Goal: Information Seeking & Learning: Find specific fact

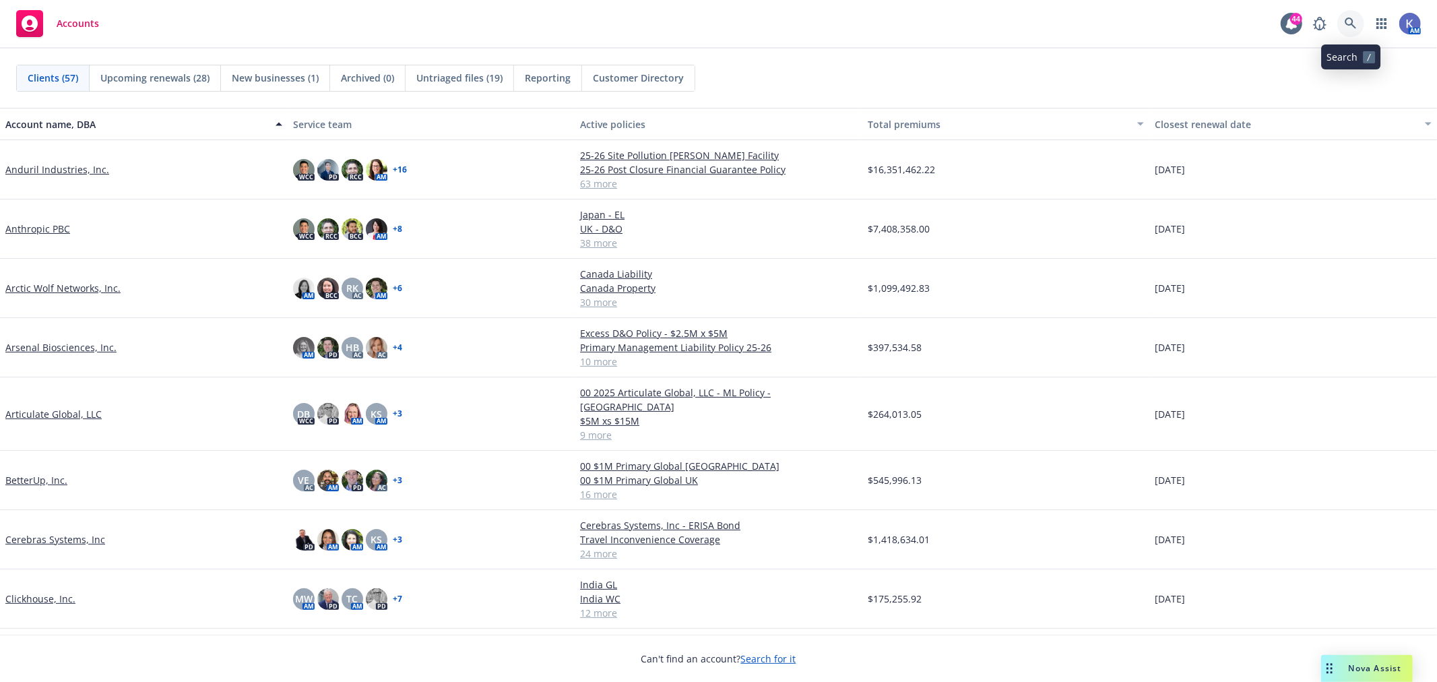
click at [1350, 22] on icon at bounding box center [1351, 24] width 12 height 12
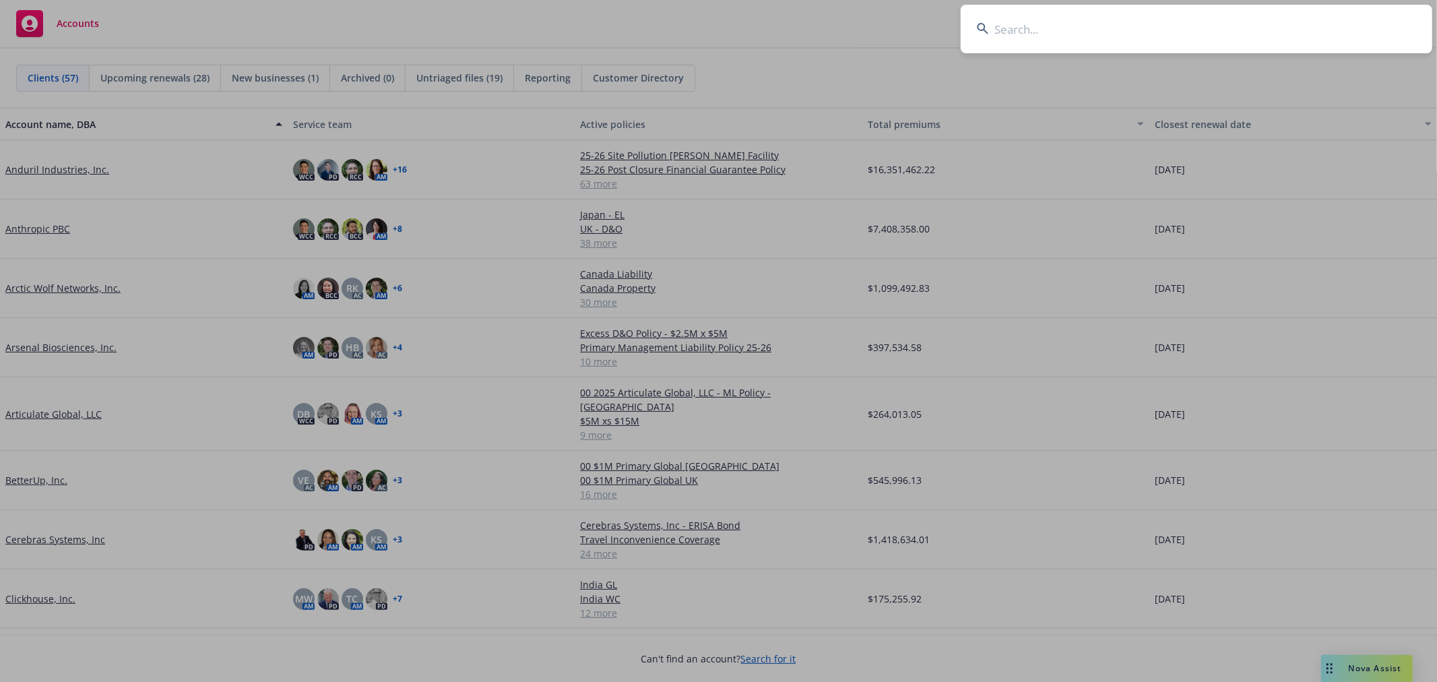
click at [1020, 31] on input at bounding box center [1197, 29] width 472 height 49
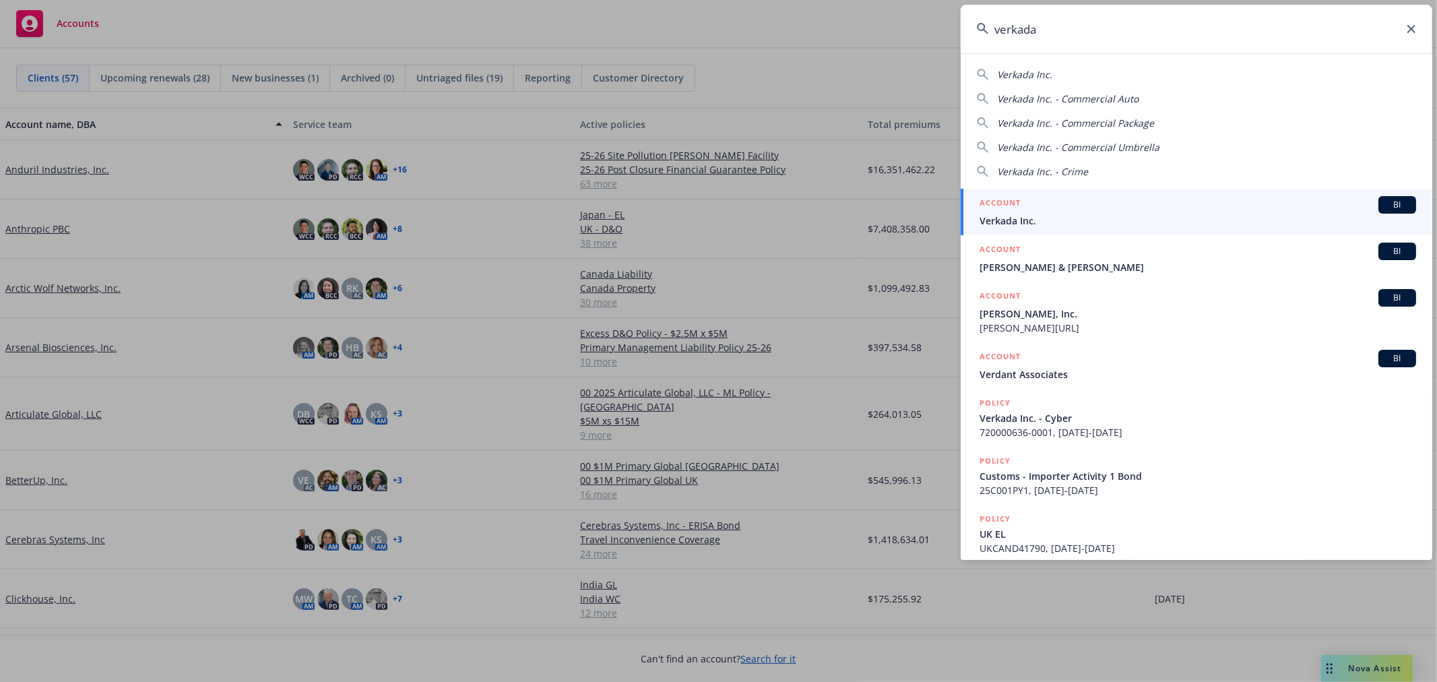
type input "verkada"
click at [1034, 217] on span "Verkada Inc." at bounding box center [1198, 221] width 437 height 14
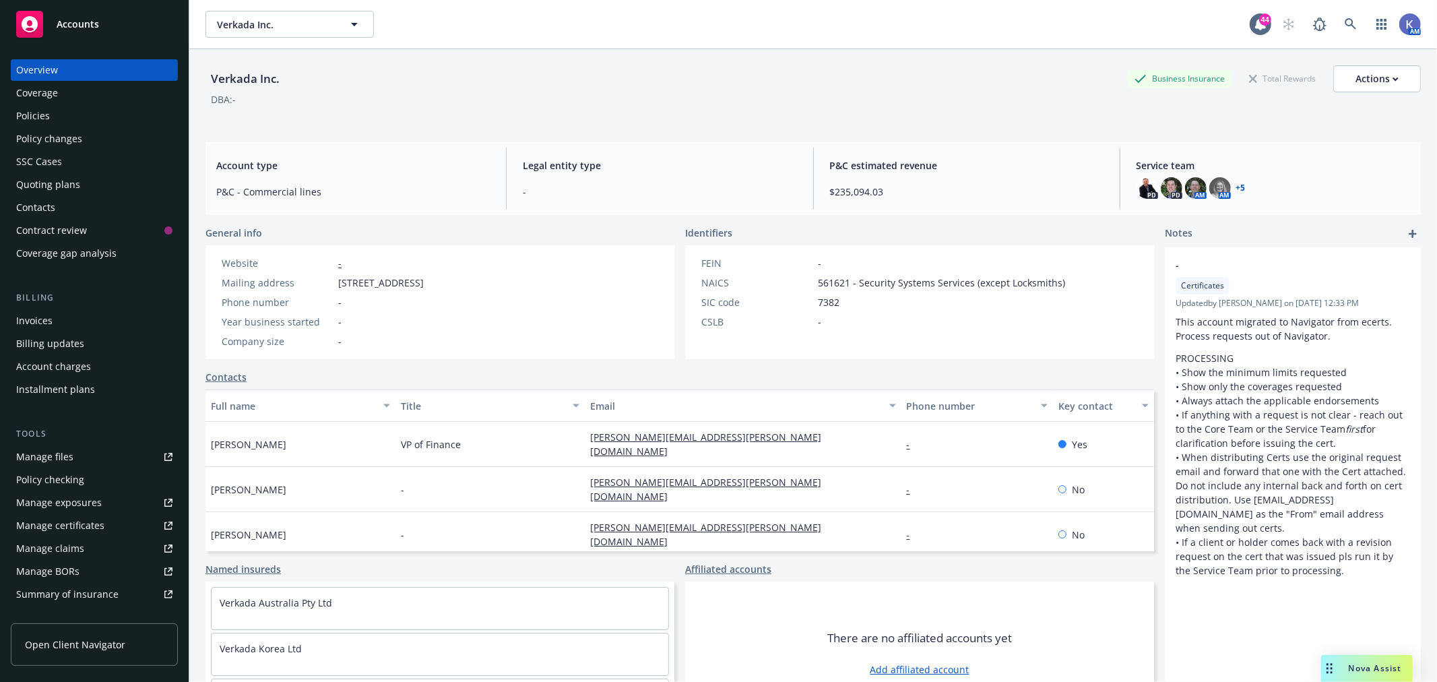
click at [53, 117] on div "Policies" at bounding box center [94, 116] width 156 height 22
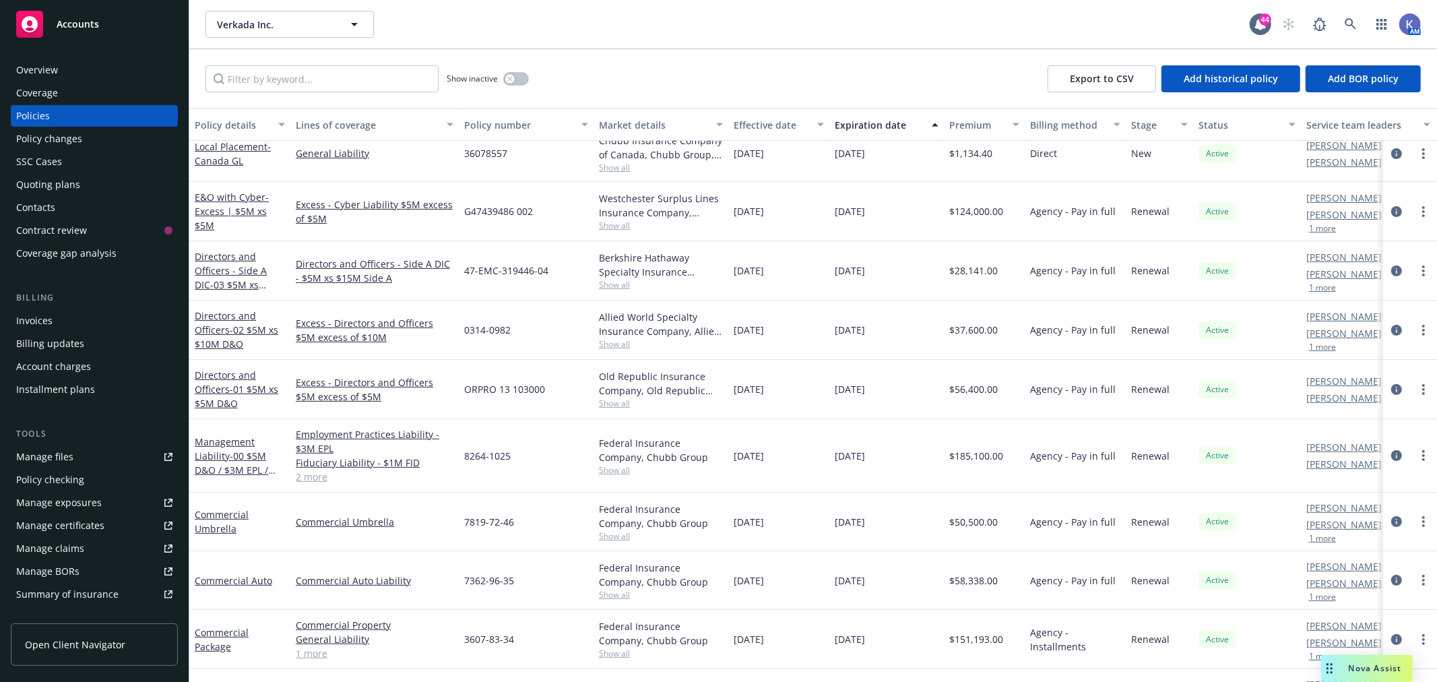
scroll to position [224, 0]
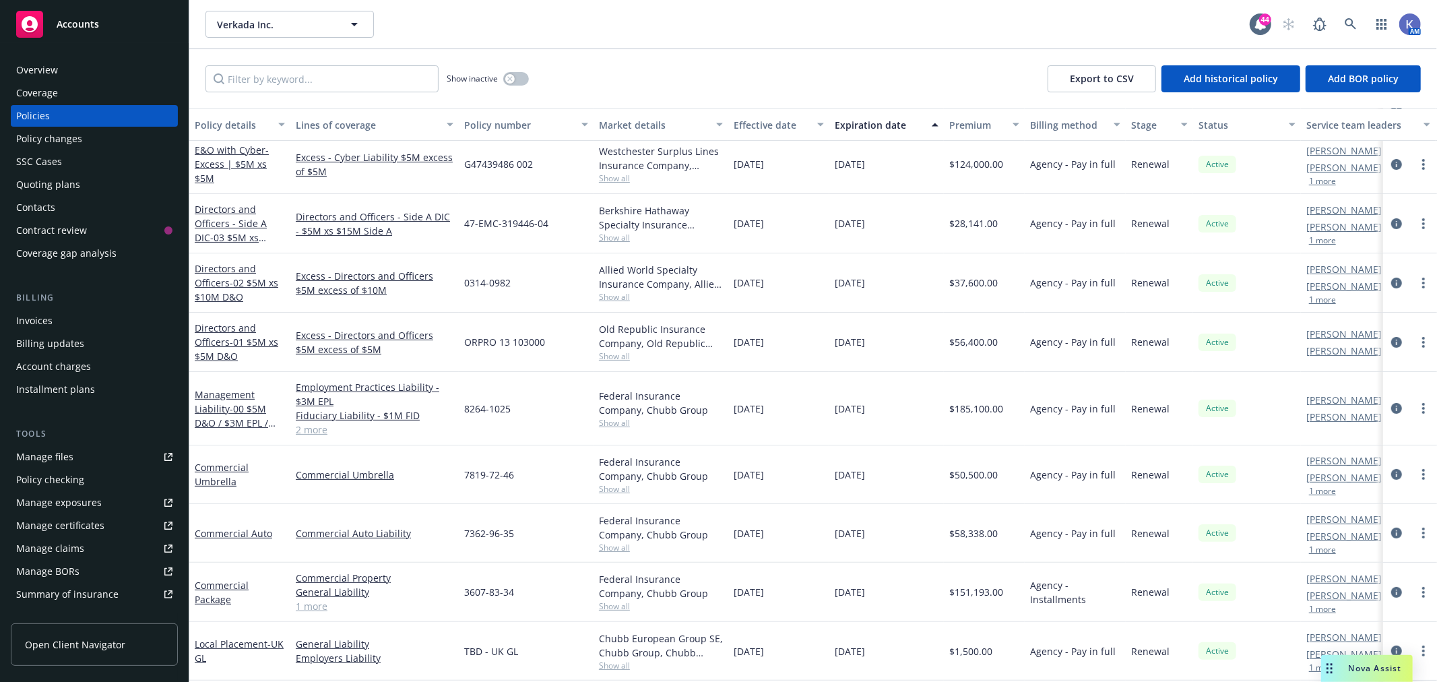
click at [313, 433] on link "2 more" at bounding box center [375, 429] width 158 height 14
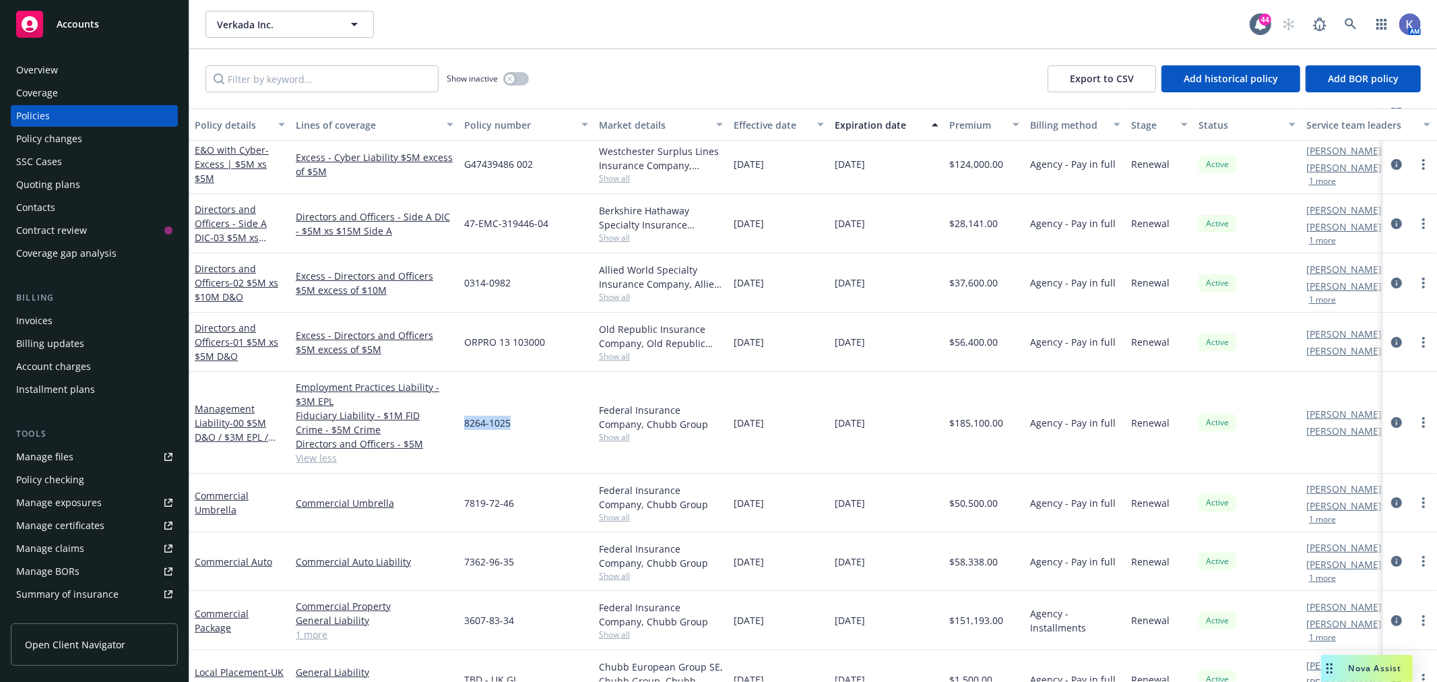
drag, startPoint x: 514, startPoint y: 423, endPoint x: 466, endPoint y: 420, distance: 47.9
click at [466, 420] on div "8264-1025" at bounding box center [526, 423] width 135 height 102
copy span "8264-1025"
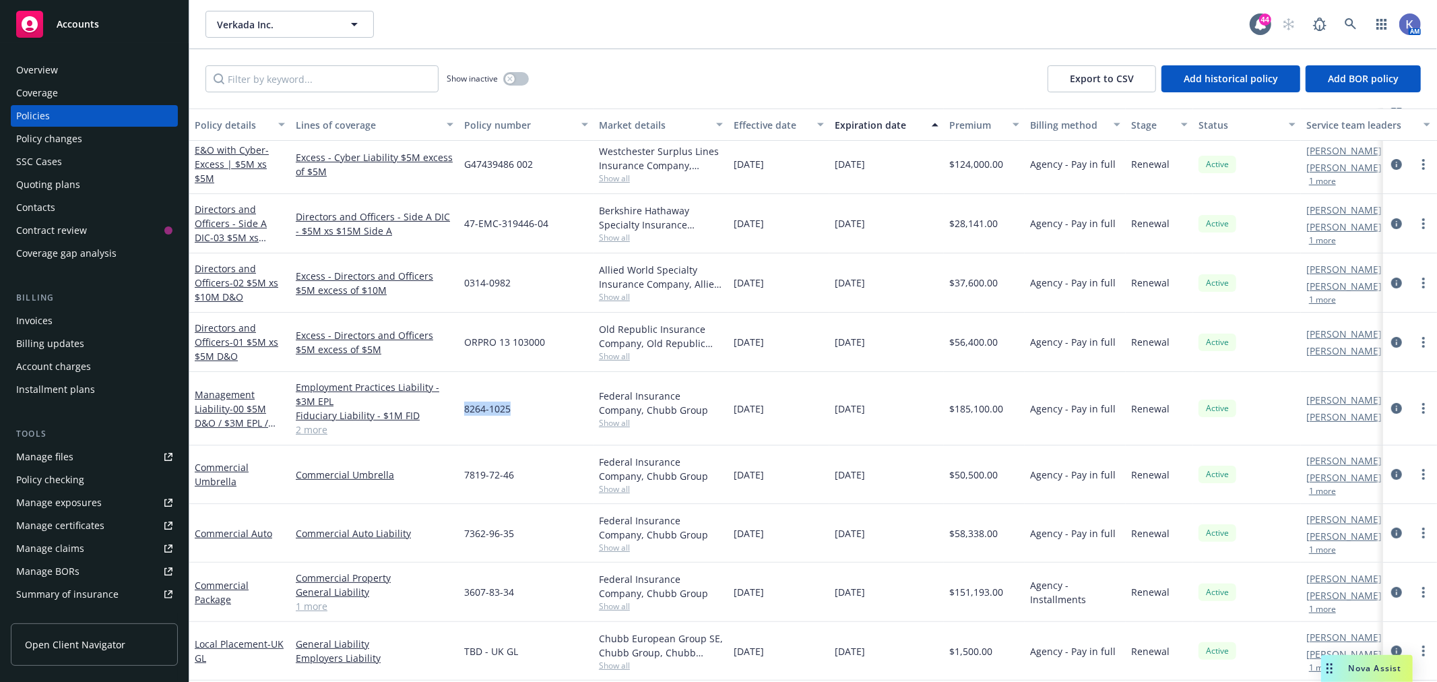
drag, startPoint x: 512, startPoint y: 410, endPoint x: 462, endPoint y: 408, distance: 50.6
click at [462, 408] on div "8264-1025" at bounding box center [526, 408] width 135 height 73
copy span "8264-1025"
click at [217, 409] on link "Management Liability - 00 $5M D&O / $3M EPL / $1M FID / $5M CRIME" at bounding box center [231, 422] width 73 height 69
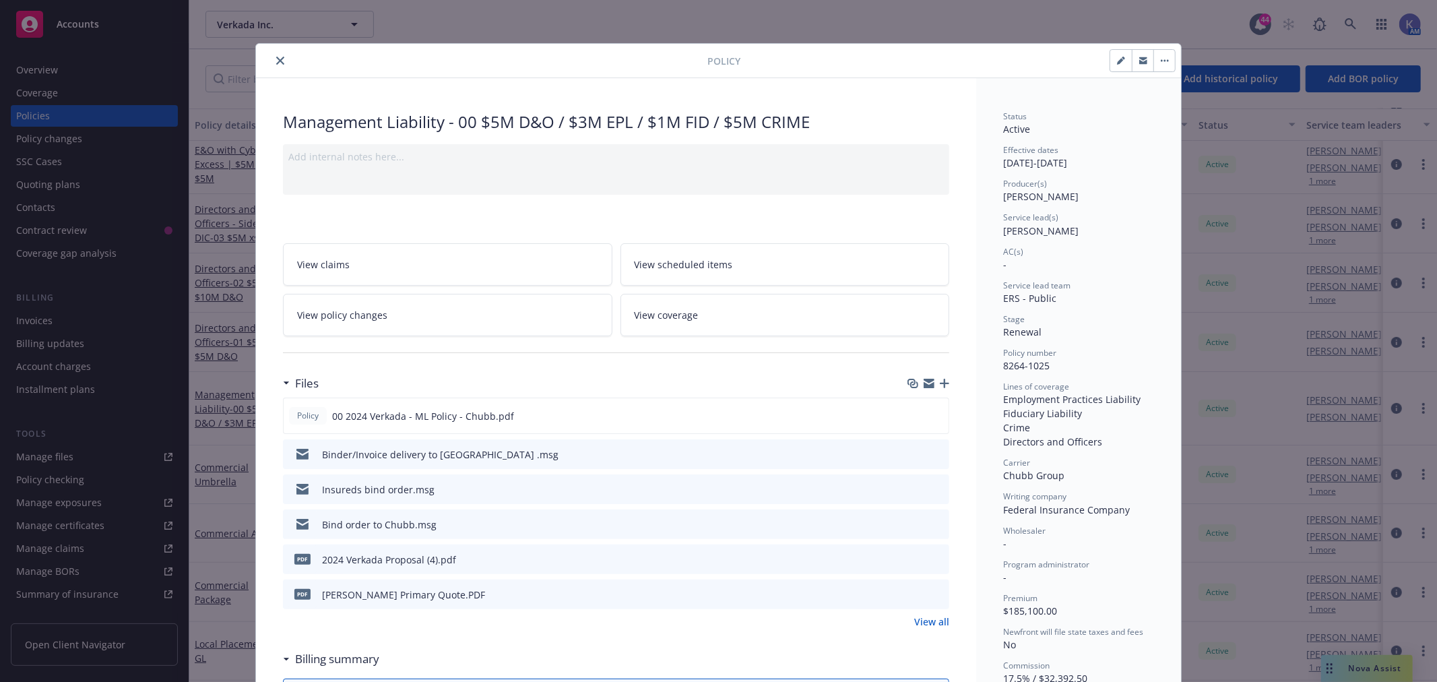
click at [933, 593] on icon "preview file" at bounding box center [936, 593] width 12 height 9
click at [930, 415] on icon "preview file" at bounding box center [936, 414] width 12 height 9
click at [276, 59] on icon "close" at bounding box center [280, 61] width 8 height 8
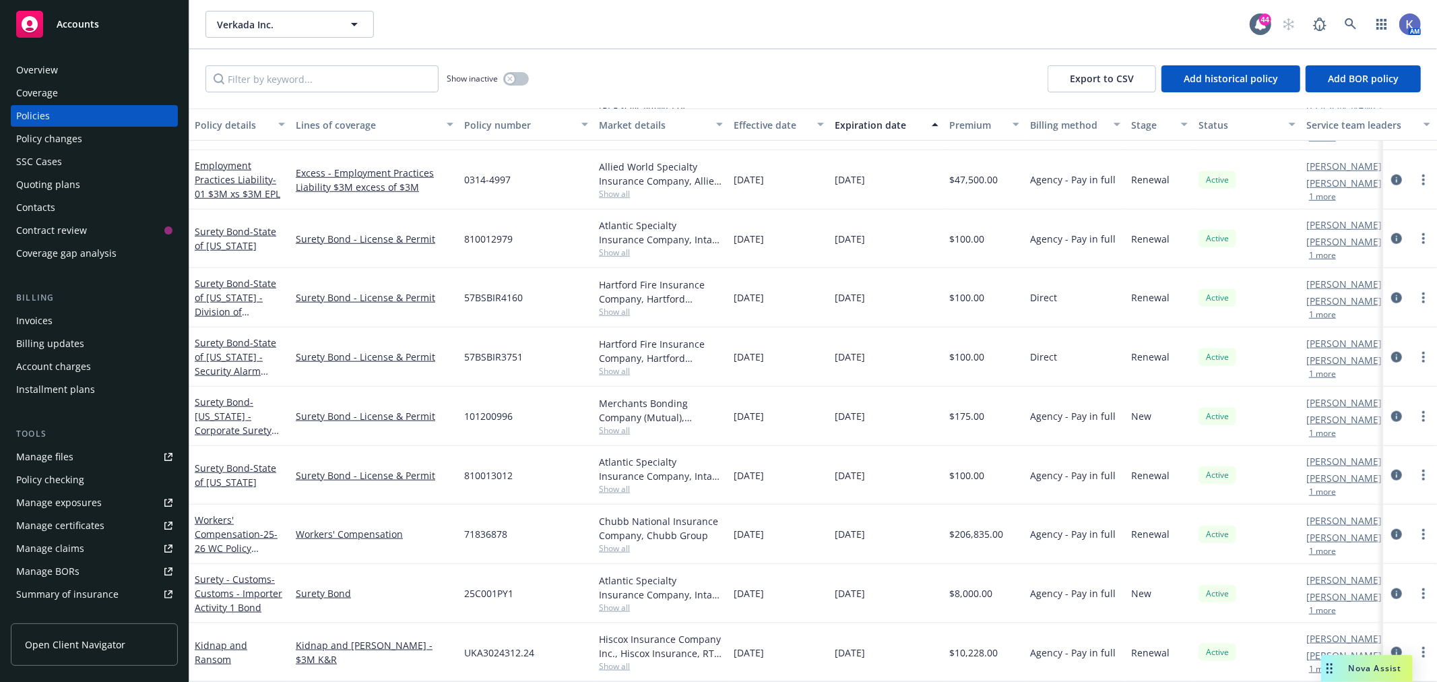
scroll to position [1141, 0]
click at [819, 658] on div "[DATE]" at bounding box center [778, 652] width 101 height 59
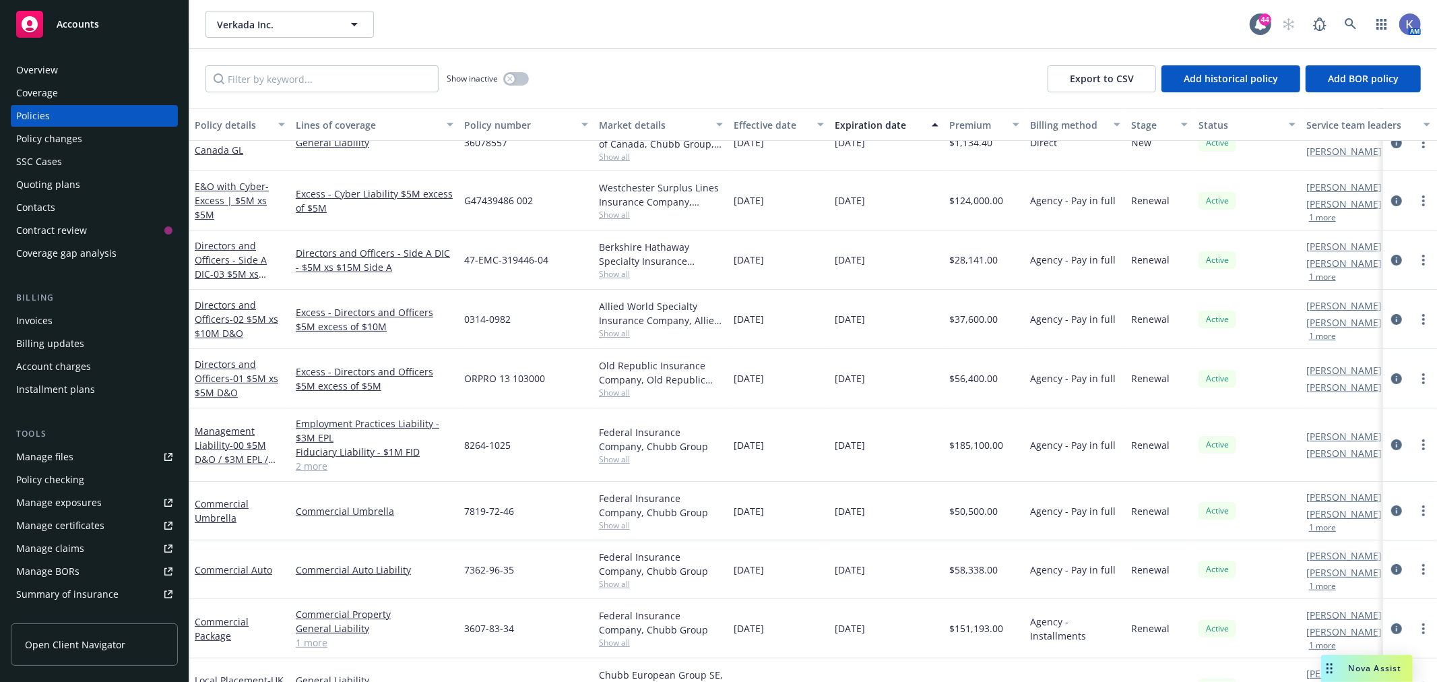
scroll to position [167, 0]
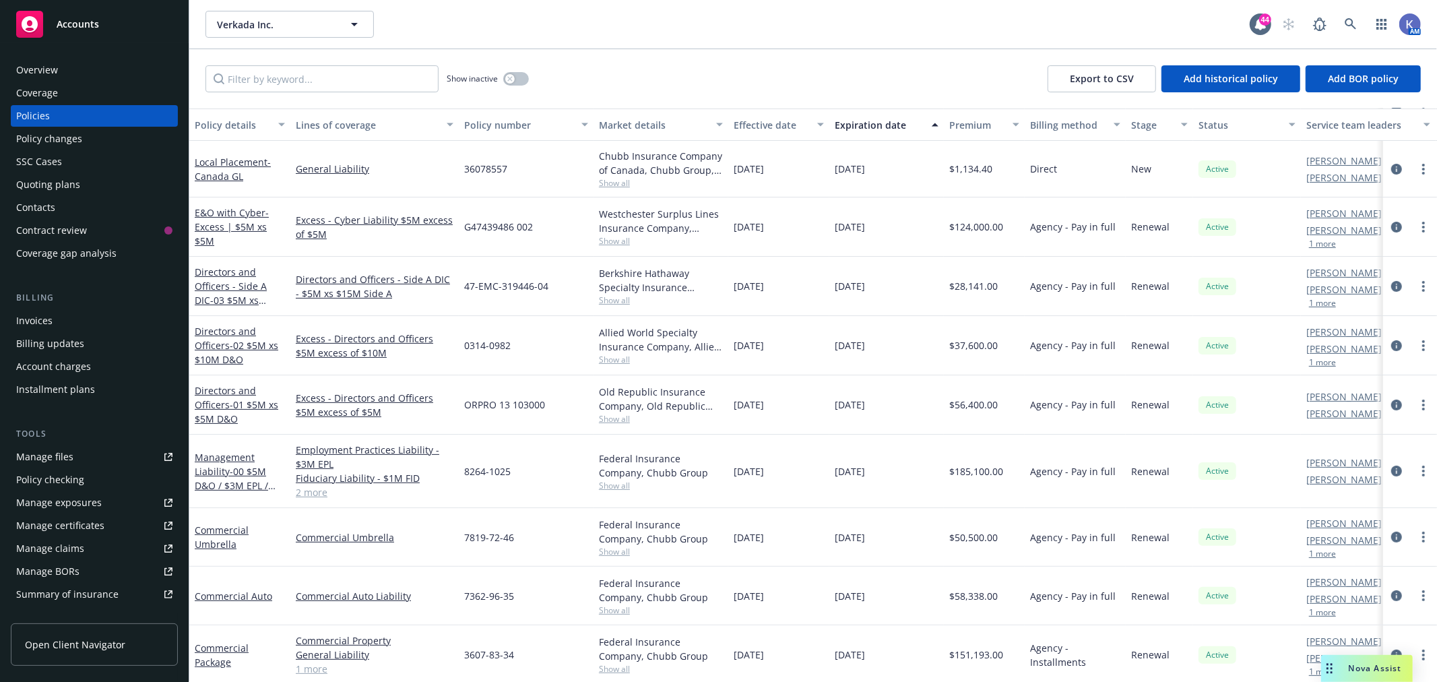
click at [616, 422] on span "Show all" at bounding box center [661, 418] width 124 height 11
click at [608, 358] on span "Show all" at bounding box center [661, 359] width 124 height 11
click at [615, 298] on span "Show all" at bounding box center [661, 299] width 124 height 11
click at [443, 365] on div "Excess - Directors and Officers $5M excess of $10M" at bounding box center [374, 345] width 168 height 59
click at [616, 300] on span "Show all" at bounding box center [661, 299] width 124 height 11
